Goal: Browse casually

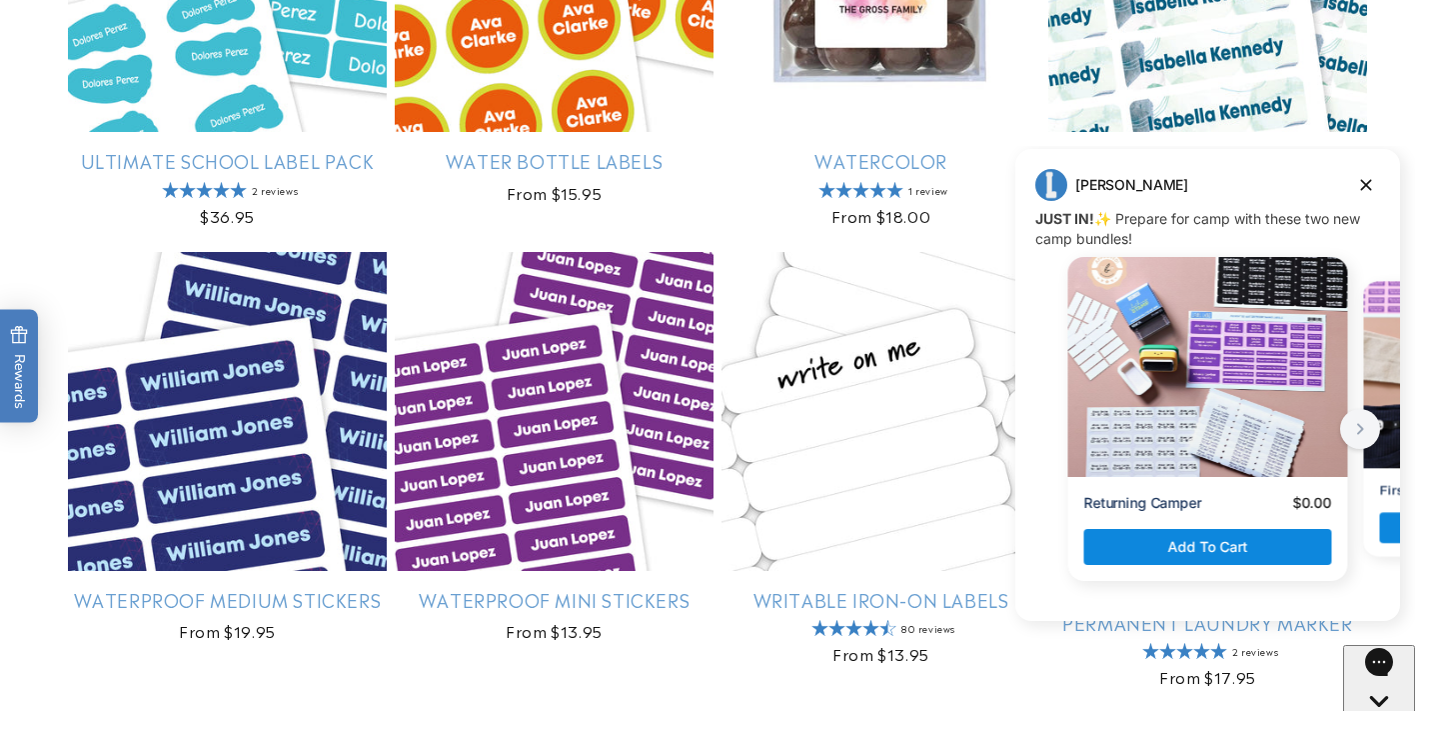
scroll to position [1895, 0]
